Goal: Information Seeking & Learning: Get advice/opinions

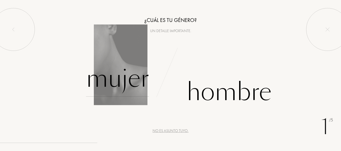
click at [134, 79] on div "Mujer" at bounding box center [117, 79] width 63 height 36
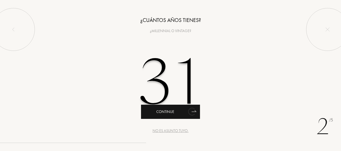
type input "31"
click at [166, 110] on div "Continue" at bounding box center [170, 112] width 59 height 14
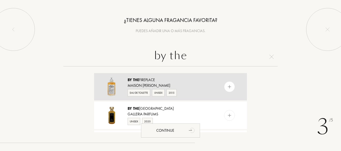
type input "by the"
click at [155, 81] on div "By the Fireplace" at bounding box center [169, 80] width 85 height 6
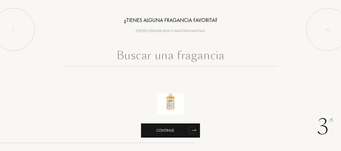
click at [175, 131] on div "Continue" at bounding box center [170, 130] width 59 height 14
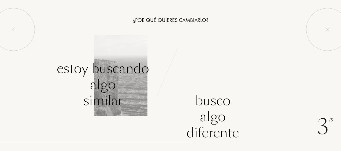
click at [110, 78] on div "Estoy buscando algo similar" at bounding box center [103, 85] width 92 height 48
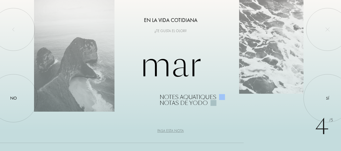
click at [171, 132] on div "Pasa esta nota" at bounding box center [170, 131] width 27 height 6
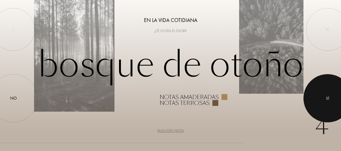
click at [320, 89] on div at bounding box center [327, 98] width 48 height 48
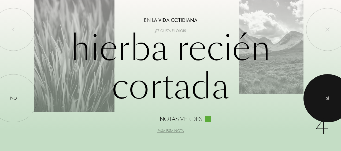
click at [320, 88] on div at bounding box center [327, 98] width 48 height 48
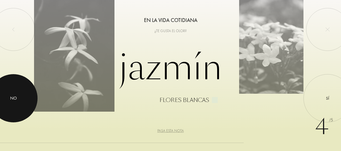
click at [13, 96] on div "No" at bounding box center [13, 98] width 7 height 6
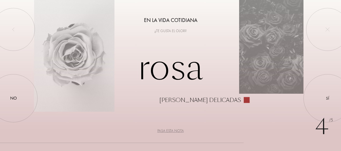
click at [166, 131] on div "Pasa esta nota" at bounding box center [170, 131] width 27 height 6
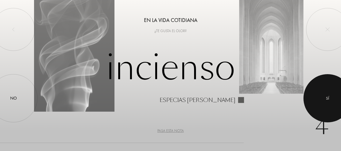
click at [320, 88] on div at bounding box center [327, 98] width 48 height 48
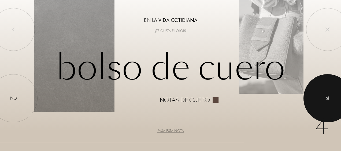
click at [324, 97] on div at bounding box center [327, 98] width 48 height 48
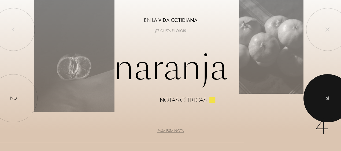
click at [322, 88] on div at bounding box center [327, 98] width 48 height 48
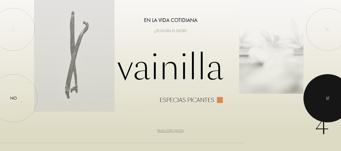
click at [312, 94] on div at bounding box center [327, 98] width 48 height 48
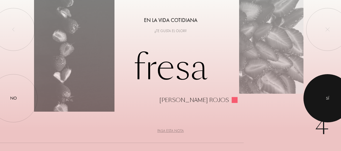
click at [329, 103] on div at bounding box center [327, 98] width 48 height 48
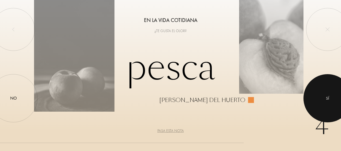
click at [322, 92] on div at bounding box center [327, 98] width 48 height 48
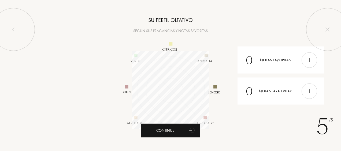
scroll to position [78, 78]
click at [308, 58] on img at bounding box center [309, 60] width 6 height 6
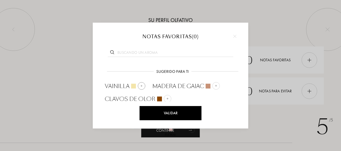
click at [141, 86] on img at bounding box center [141, 85] width 3 height 3
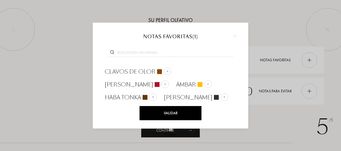
scroll to position [40, 0]
click at [177, 114] on div "Validar" at bounding box center [171, 113] width 62 height 14
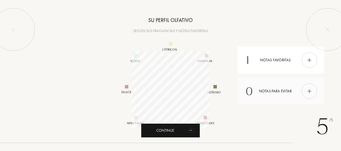
click at [312, 92] on div at bounding box center [309, 91] width 16 height 16
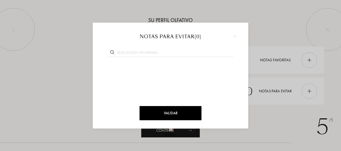
click at [234, 36] on img at bounding box center [234, 36] width 3 height 3
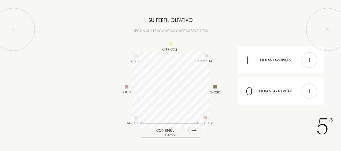
click at [182, 131] on div "Continue" at bounding box center [170, 130] width 59 height 14
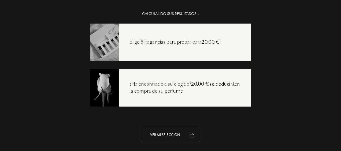
click at [191, 136] on icon "animation" at bounding box center [191, 134] width 7 height 7
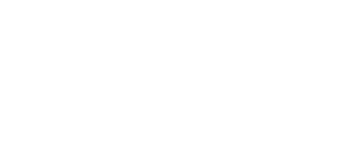
select select "ES"
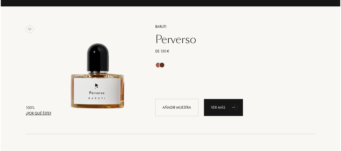
scroll to position [80, 0]
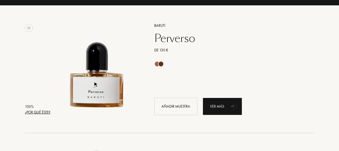
click at [43, 114] on div "¿Por qué éste?" at bounding box center [37, 113] width 25 height 6
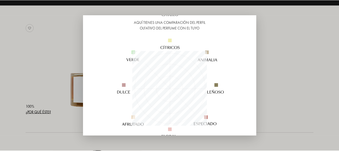
scroll to position [0, 0]
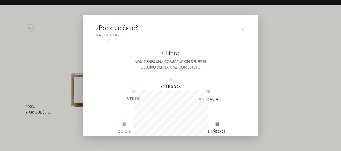
click at [242, 28] on img at bounding box center [242, 30] width 4 height 4
